Goal: Task Accomplishment & Management: Manage account settings

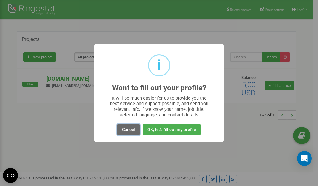
click at [125, 129] on button "Cancel" at bounding box center [128, 129] width 22 height 11
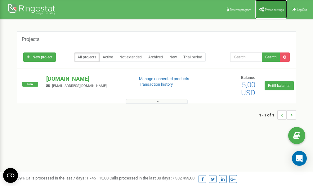
click at [265, 11] on span "Profile settings" at bounding box center [274, 9] width 19 height 3
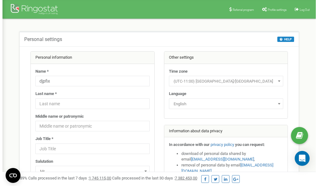
scroll to position [31, 0]
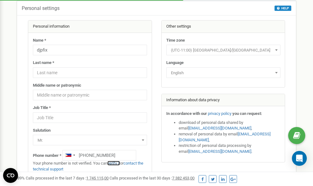
click at [117, 163] on link "verify it" at bounding box center [113, 163] width 13 height 5
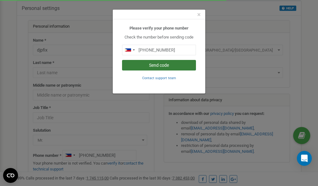
click at [159, 65] on button "Send code" at bounding box center [159, 65] width 74 height 11
